Goal: Task Accomplishment & Management: Manage account settings

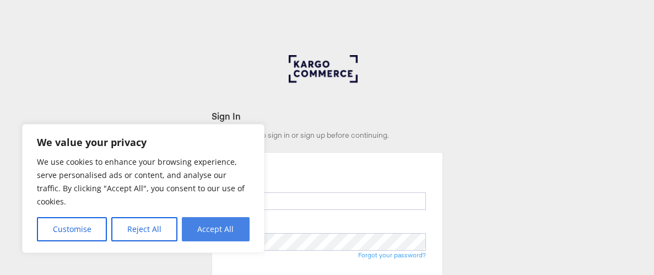
click at [197, 225] on button "Accept All" at bounding box center [216, 229] width 68 height 24
checkbox input "true"
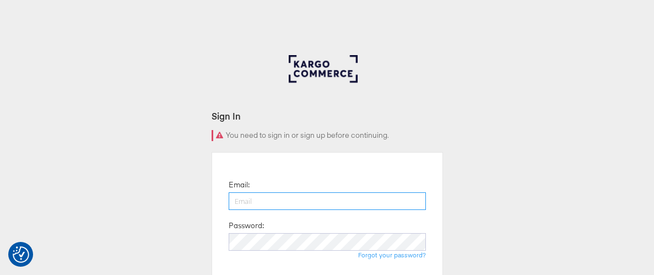
click at [242, 203] on input "email" at bounding box center [327, 201] width 197 height 18
type input "[EMAIL_ADDRESS][DOMAIN_NAME]"
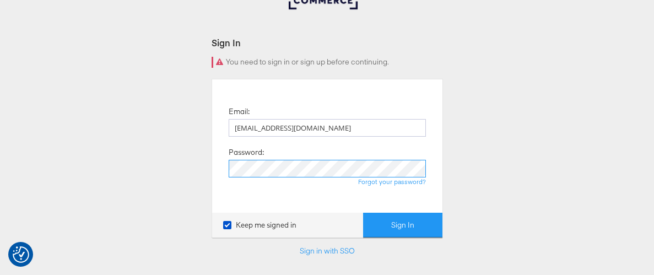
scroll to position [74, 0]
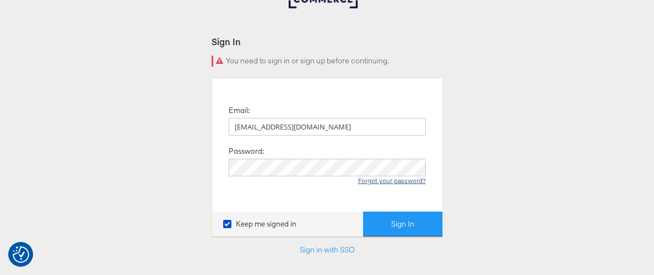
click at [383, 180] on link "Forgot your password?" at bounding box center [392, 180] width 68 height 8
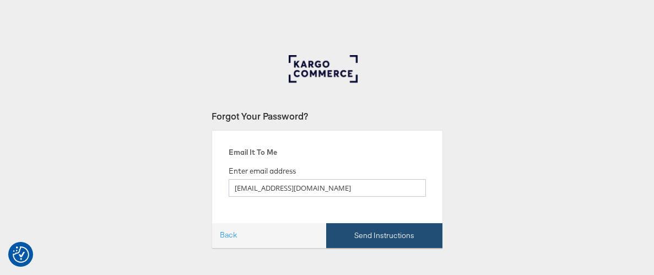
type input "[EMAIL_ADDRESS][DOMAIN_NAME]"
click at [374, 235] on button "Send Instructions" at bounding box center [384, 235] width 116 height 25
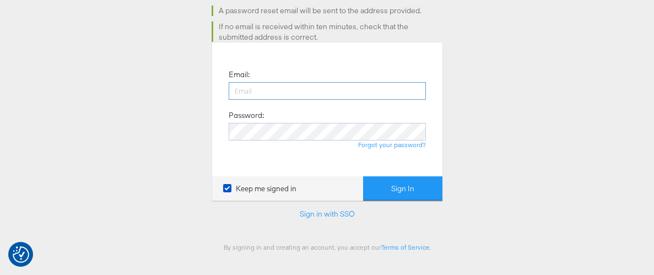
scroll to position [125, 0]
